Goal: Task Accomplishment & Management: Use online tool/utility

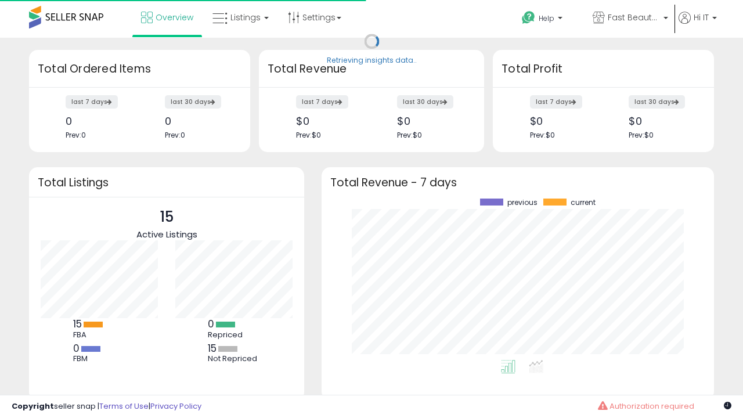
scroll to position [161, 369]
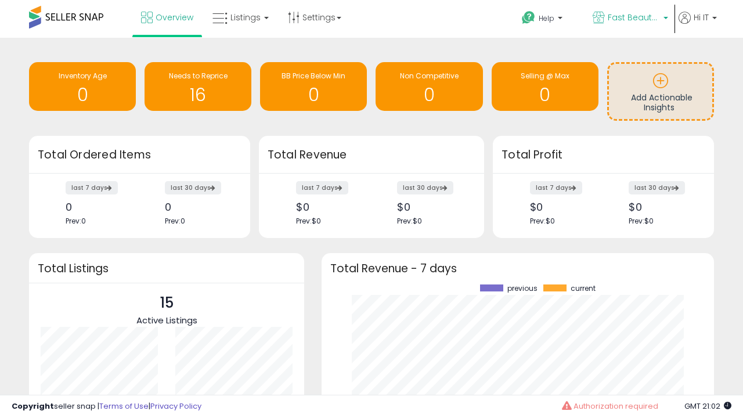
click at [629, 19] on span "Fast Beauty ([GEOGRAPHIC_DATA])" at bounding box center [634, 18] width 52 height 12
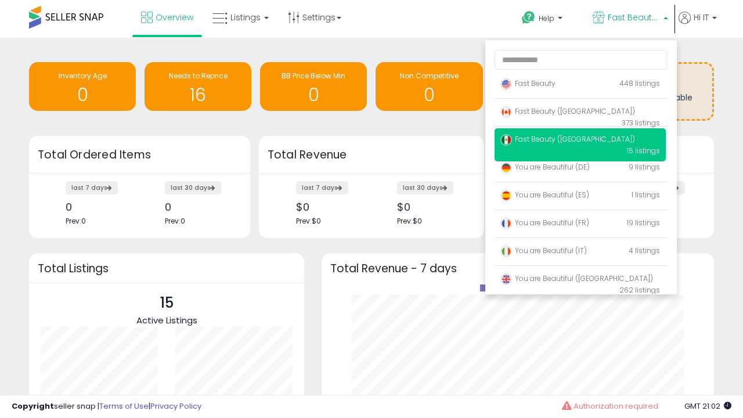
click at [580, 85] on p "Fast Beauty 448 listings" at bounding box center [580, 84] width 171 height 23
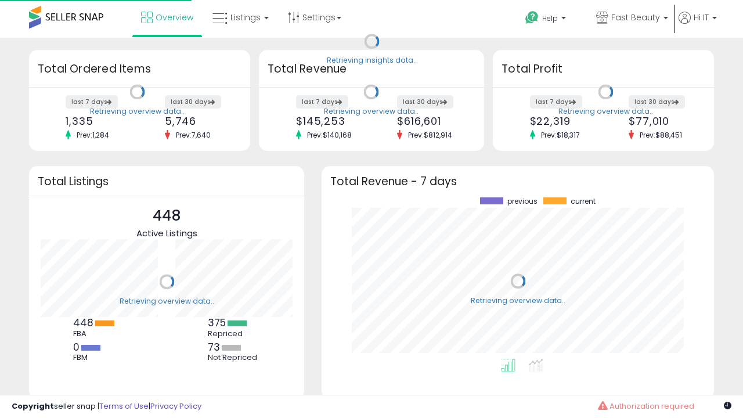
scroll to position [161, 369]
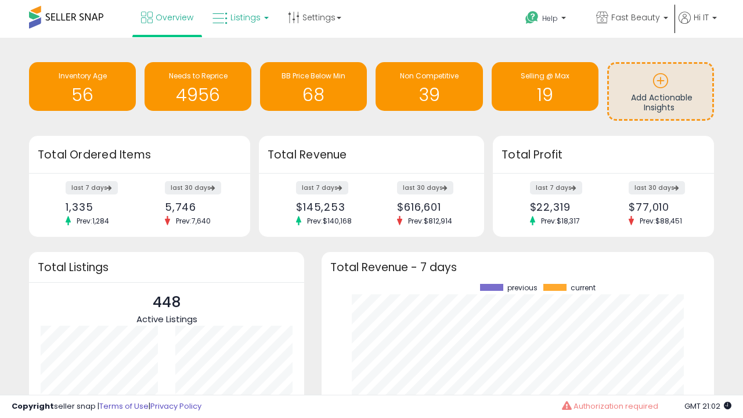
click at [239, 17] on span "Listings" at bounding box center [246, 18] width 30 height 12
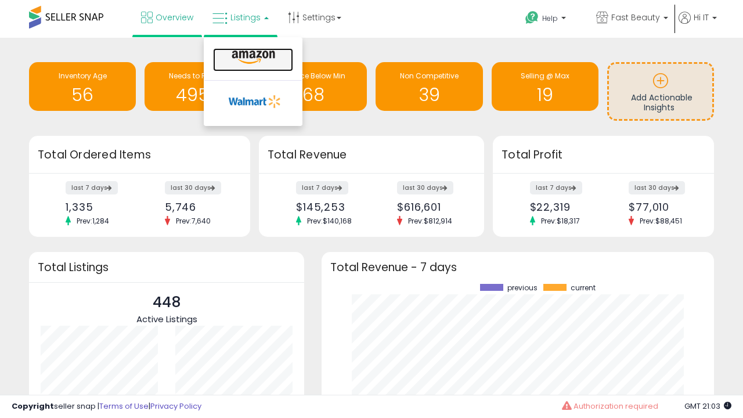
click at [252, 57] on icon at bounding box center [253, 57] width 51 height 15
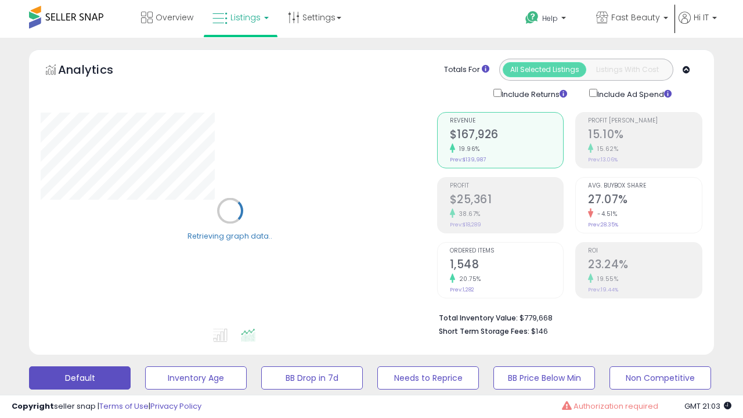
click at [145, 366] on button "All_Inventory" at bounding box center [196, 377] width 102 height 23
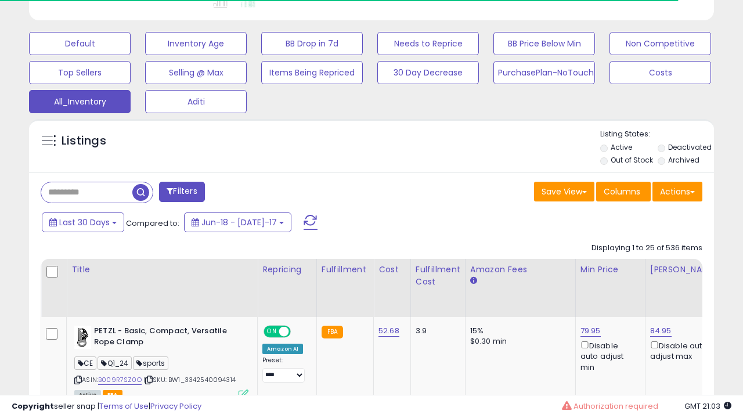
scroll to position [0, 9]
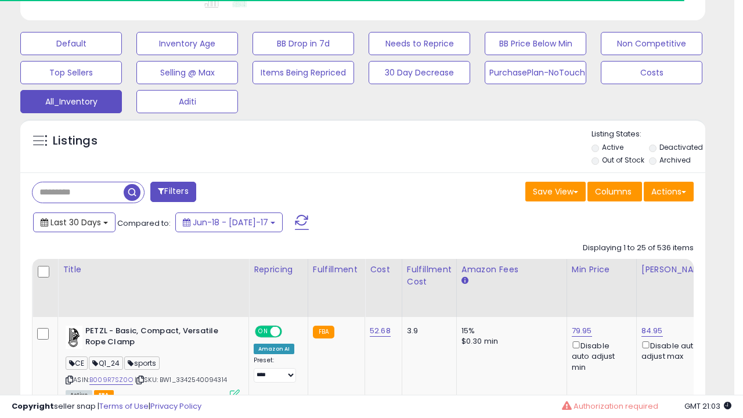
click at [74, 221] on span "Last 30 Days" at bounding box center [76, 223] width 51 height 12
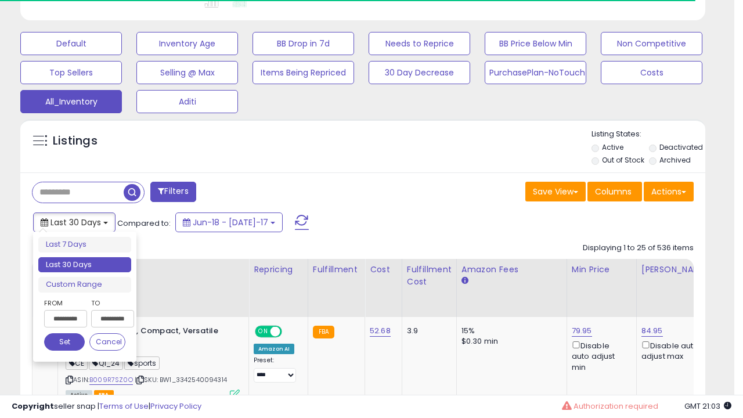
scroll to position [238, 396]
click at [85, 265] on li "Last 30 Days" at bounding box center [84, 265] width 93 height 16
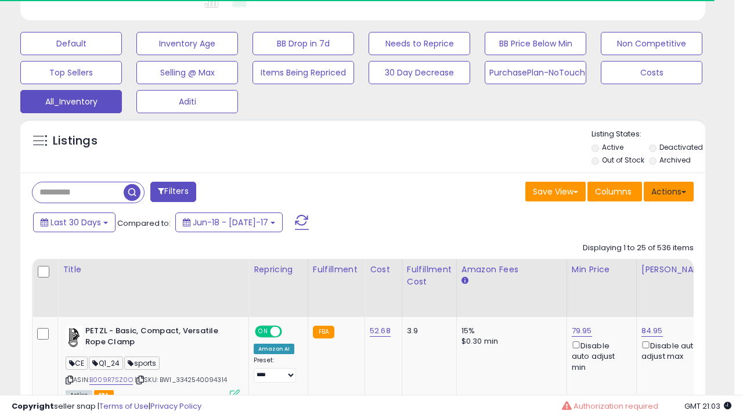
click at [669, 190] on button "Actions" at bounding box center [669, 192] width 50 height 20
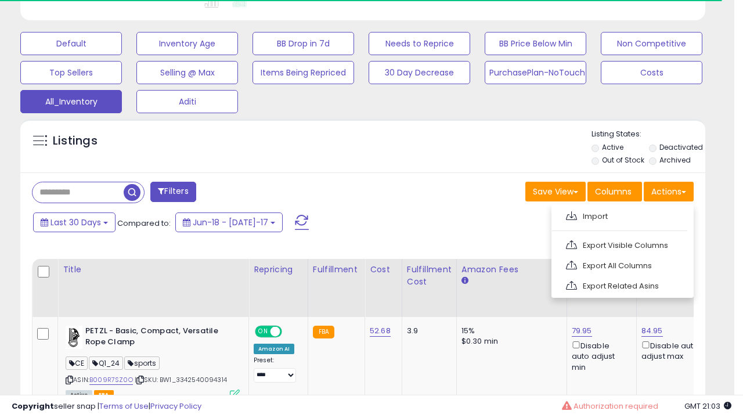
click at [621, 264] on link "Export All Columns" at bounding box center [621, 266] width 127 height 18
